Goal: Book appointment/travel/reservation

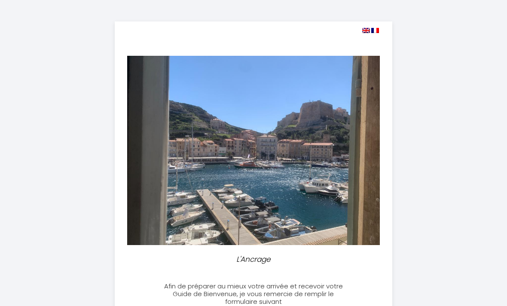
select select
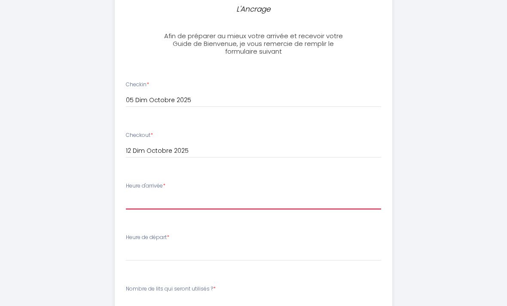
click at [188, 194] on select "17:00 17:30 18:00 18:30 19:00 19:30 20:00 20:30 21:00 21:30 22:00 22:30 23:00" at bounding box center [253, 202] width 255 height 16
select select "20:30"
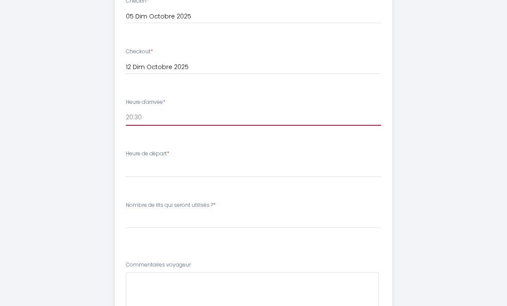
scroll to position [335, 0]
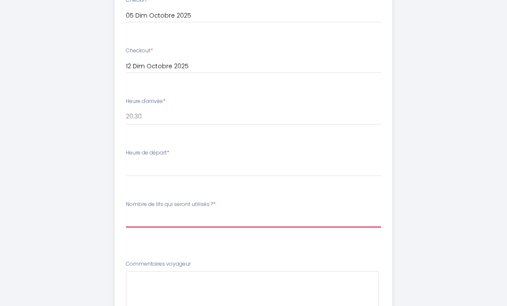
click at [191, 219] on select "[PERSON_NAME] de lits qui seront utilisés ? 1 grand lit 1 grand lit + 1 petit l…" at bounding box center [253, 219] width 255 height 16
select select "1 grand lit"
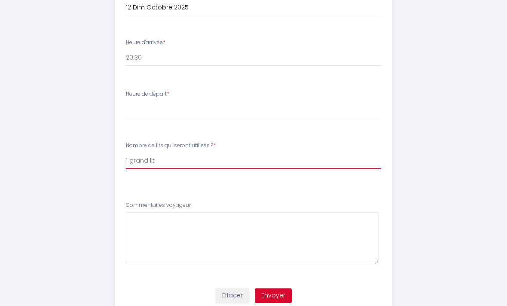
scroll to position [395, 0]
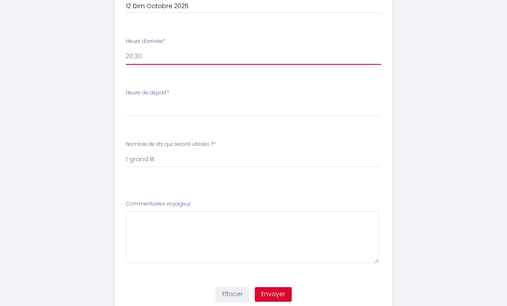
click at [148, 57] on select "17:00 17:30 18:00 18:30 19:00 19:30 20:00 20:30 21:00 21:30 22:00 22:30 23:00" at bounding box center [253, 57] width 255 height 16
select select "17:00"
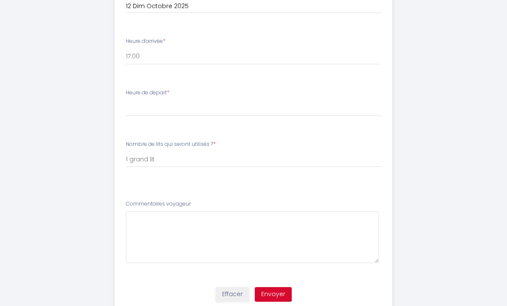
click at [227, 291] on button "Effacer" at bounding box center [231, 294] width 33 height 15
click at [231, 288] on button "Effacer" at bounding box center [231, 294] width 33 height 15
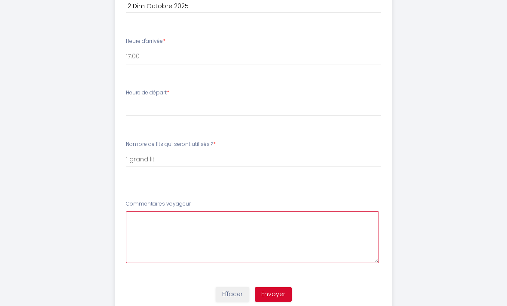
click at [330, 211] on voyageur5 at bounding box center [252, 237] width 253 height 52
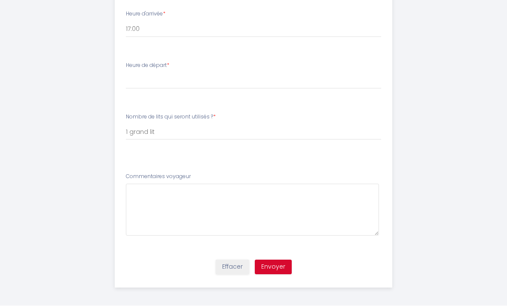
scroll to position [422, 0]
